Goal: Check status: Check status

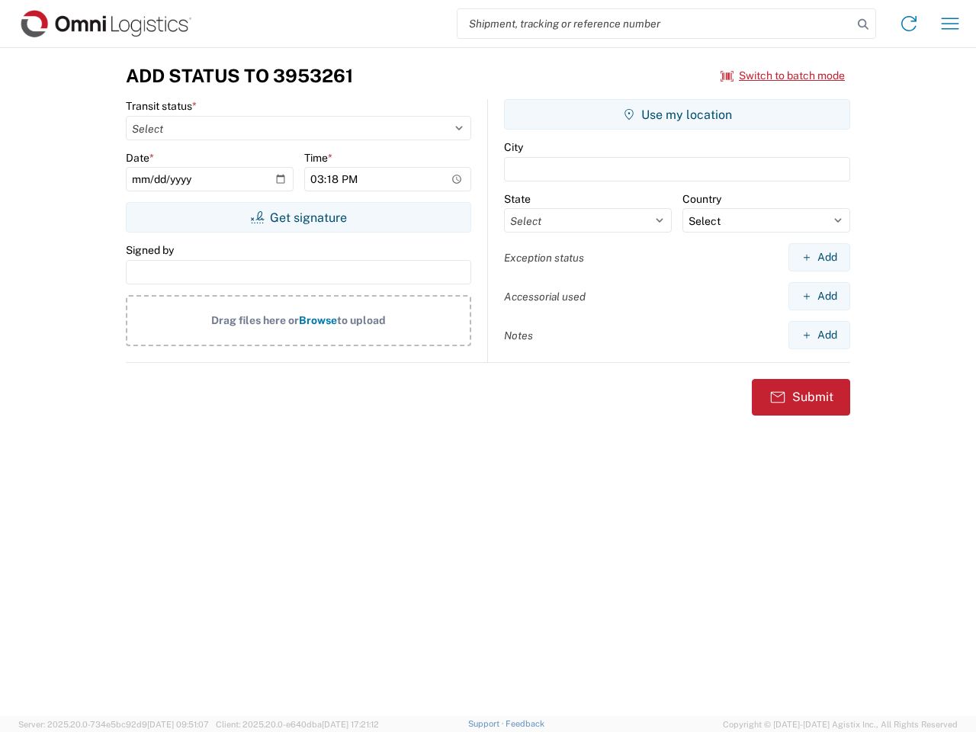
click at [655, 24] on input "search" at bounding box center [654, 23] width 395 height 29
click at [863, 24] on icon at bounding box center [862, 24] width 21 height 21
click at [909, 24] on icon at bounding box center [908, 23] width 24 height 24
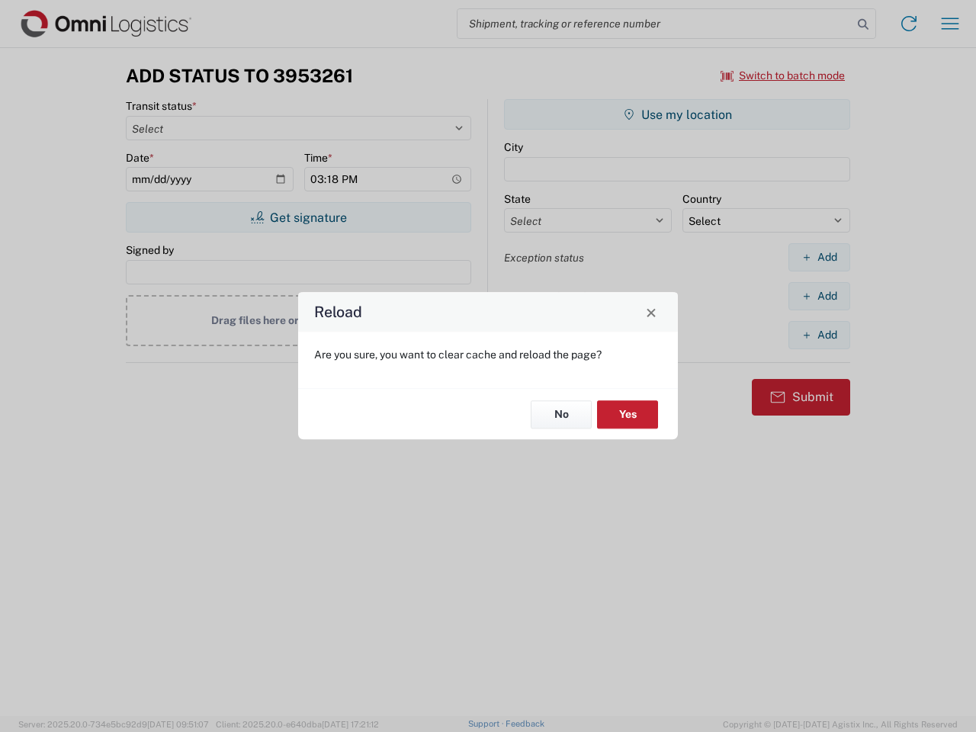
click at [783, 75] on div "Reload Are you sure, you want to clear cache and reload the page? No Yes" at bounding box center [488, 366] width 976 height 732
click at [298, 217] on div "Reload Are you sure, you want to clear cache and reload the page? No Yes" at bounding box center [488, 366] width 976 height 732
click at [677, 114] on div "Reload Are you sure, you want to clear cache and reload the page? No Yes" at bounding box center [488, 366] width 976 height 732
click at [819, 257] on div "Reload Are you sure, you want to clear cache and reload the page? No Yes" at bounding box center [488, 366] width 976 height 732
click at [819, 296] on div "Reload Are you sure, you want to clear cache and reload the page? No Yes" at bounding box center [488, 366] width 976 height 732
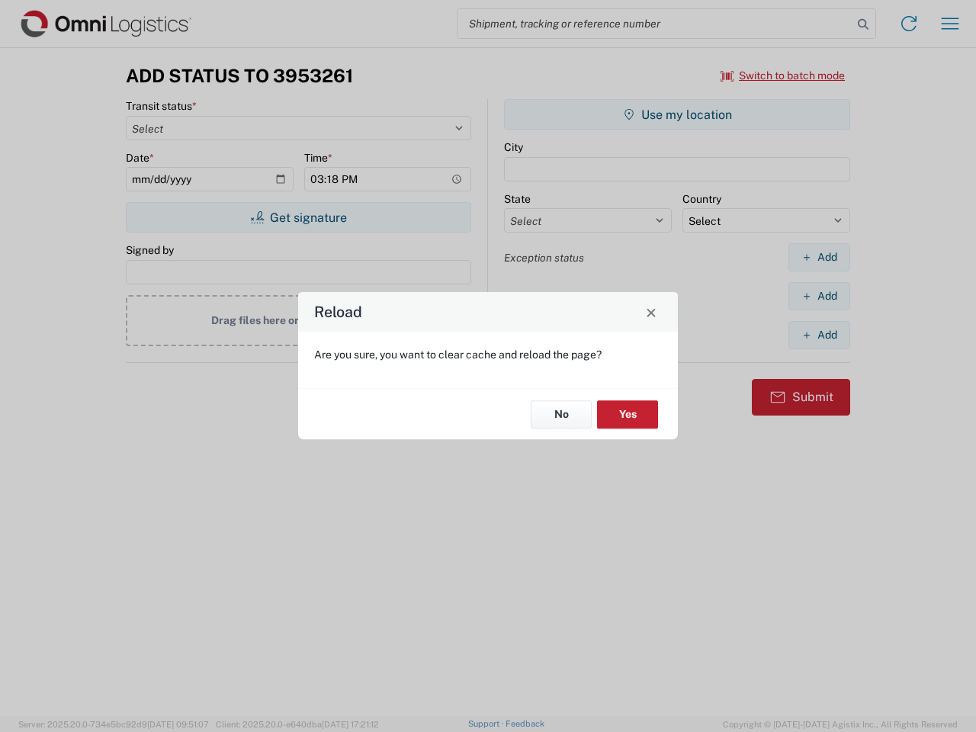
click at [819, 335] on div "Reload Are you sure, you want to clear cache and reload the page? No Yes" at bounding box center [488, 366] width 976 height 732
